Goal: Entertainment & Leisure: Consume media (video, audio)

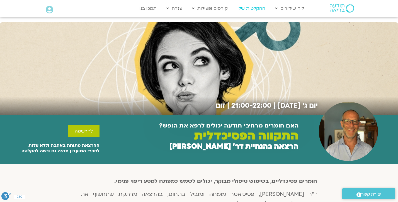
click at [258, 13] on link "ההקלטות שלי" at bounding box center [251, 8] width 33 height 11
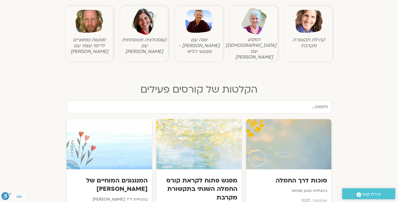
scroll to position [211, 0]
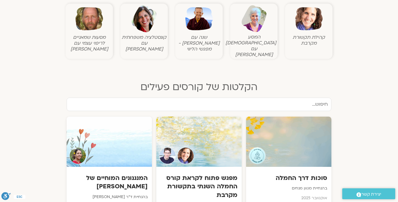
click at [250, 98] on input "text" at bounding box center [199, 104] width 265 height 13
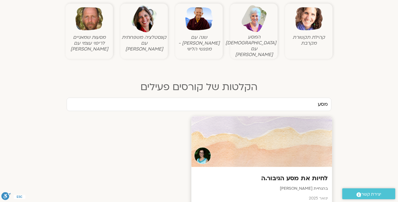
type input "מסע"
click at [300, 168] on div "לחיות את מסע הגיבור.ה בהנחיית [PERSON_NAME] [DATE]" at bounding box center [262, 186] width 141 height 39
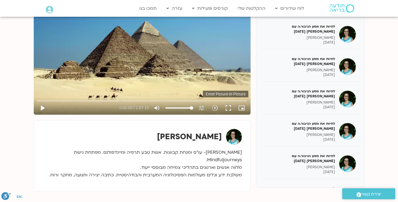
scroll to position [89, 0]
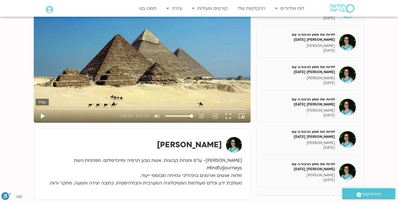
click at [45, 117] on button "play_arrow" at bounding box center [42, 115] width 13 height 13
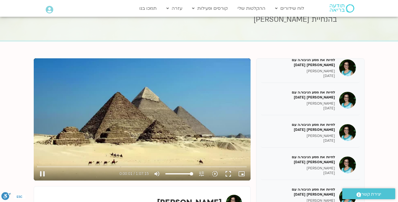
scroll to position [32, 0]
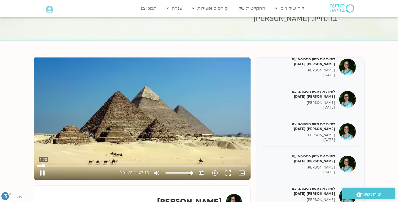
click at [43, 165] on input "Seek" at bounding box center [141, 165] width 209 height 3
click at [52, 167] on input "Seek" at bounding box center [141, 165] width 209 height 3
click at [56, 165] on input "Seek" at bounding box center [141, 165] width 209 height 3
click at [59, 166] on input "Seek" at bounding box center [141, 165] width 209 height 3
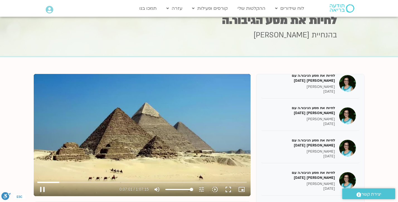
scroll to position [16, 0]
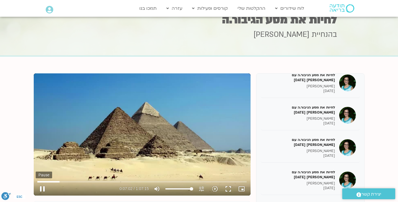
click at [43, 190] on button "pause" at bounding box center [42, 188] width 13 height 13
click at [46, 189] on button "play_arrow" at bounding box center [42, 188] width 13 height 13
type input "425.807464"
